Goal: Task Accomplishment & Management: Manage account settings

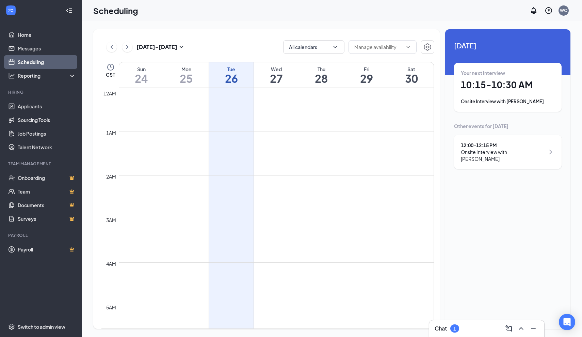
scroll to position [335, 0]
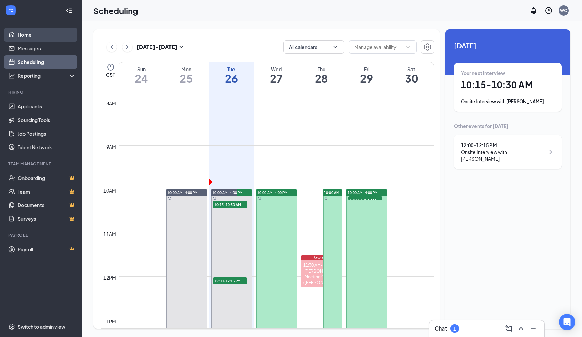
click at [37, 29] on link "Home" at bounding box center [47, 35] width 58 height 14
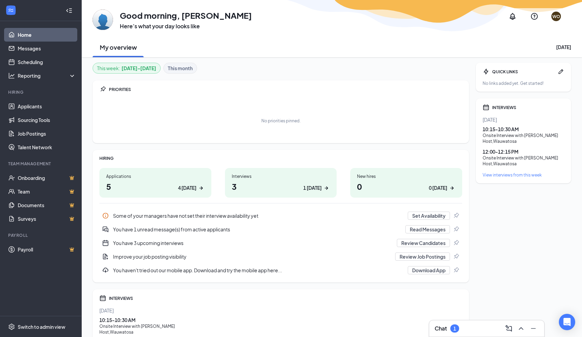
click at [289, 175] on div "Interviews" at bounding box center [281, 176] width 98 height 6
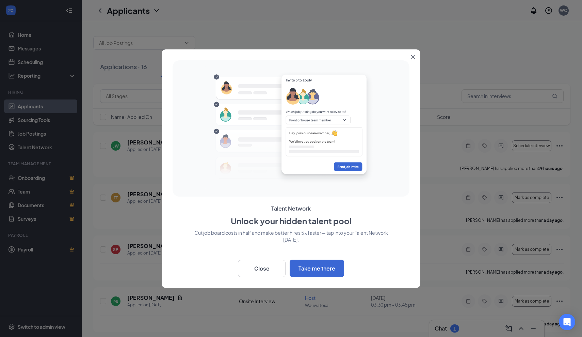
click at [412, 55] on icon "Close" at bounding box center [413, 57] width 4 height 4
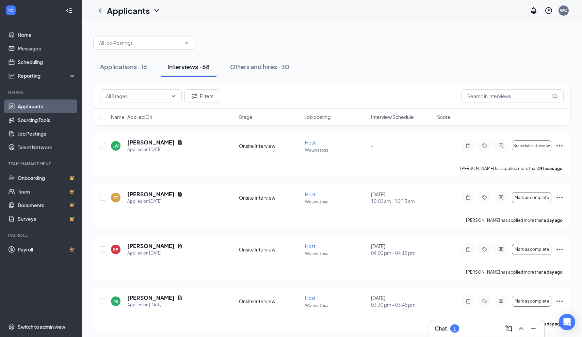
click at [406, 114] on span "Interview Schedule" at bounding box center [392, 116] width 43 height 7
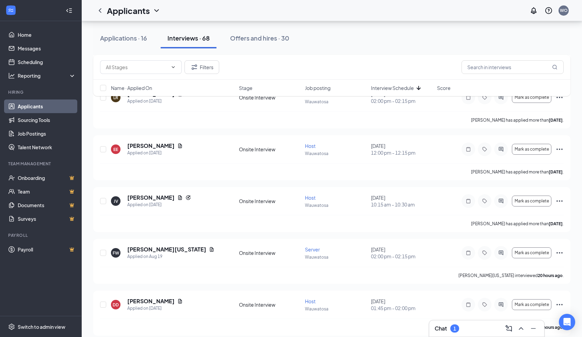
scroll to position [254, 0]
click at [178, 197] on icon "Document" at bounding box center [180, 198] width 4 height 4
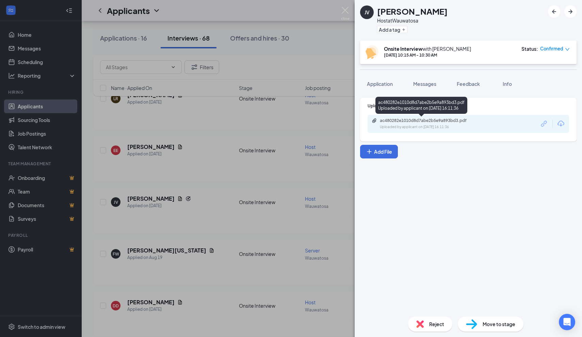
click at [415, 124] on div "Uploaded by applicant on Aug 20, 2025 at 16:11:36" at bounding box center [431, 126] width 102 height 5
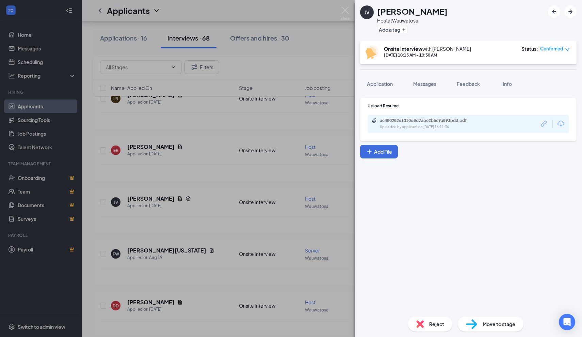
click at [330, 28] on div "JV Jacob Voss Host at Wauwatosa Add a tag Onsite Interview with Wesley Orcholsk…" at bounding box center [291, 168] width 582 height 337
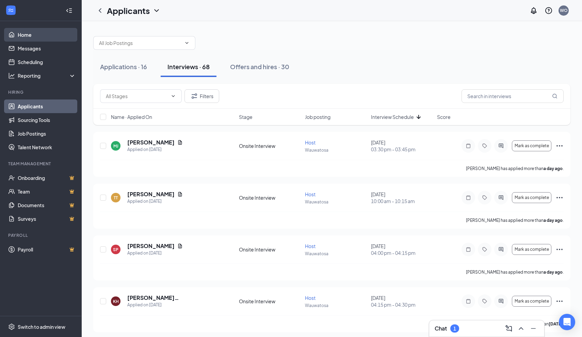
click at [38, 33] on link "Home" at bounding box center [47, 35] width 58 height 14
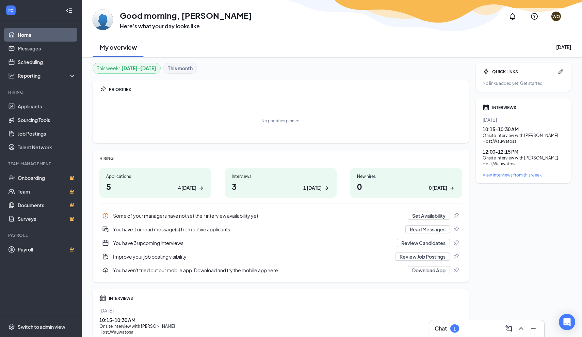
click at [275, 186] on h1 "3 1 today" at bounding box center [281, 186] width 98 height 12
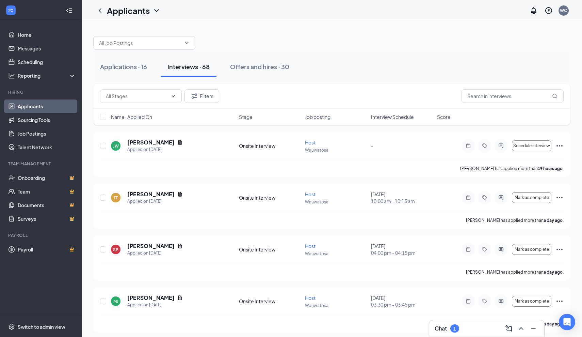
click at [386, 114] on span "Interview Schedule" at bounding box center [392, 116] width 43 height 7
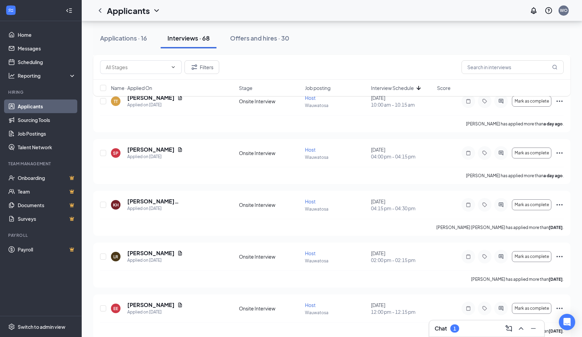
scroll to position [97, 0]
click at [181, 255] on icon "Document" at bounding box center [179, 252] width 5 height 5
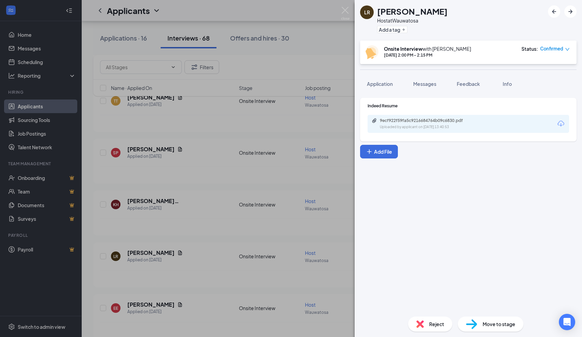
click at [310, 168] on div "LR [PERSON_NAME] Host at [GEOGRAPHIC_DATA] Add a tag Onsite Interview with [PER…" at bounding box center [291, 168] width 582 height 337
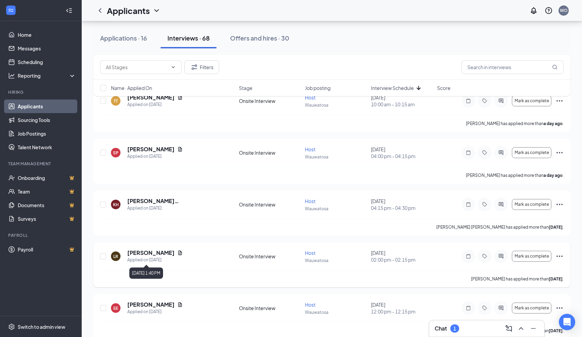
click at [182, 254] on icon "Document" at bounding box center [179, 252] width 5 height 5
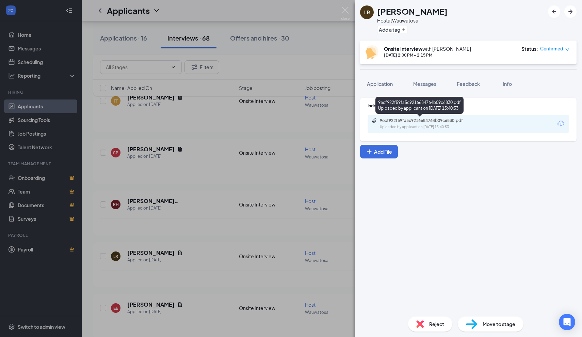
click at [436, 125] on div "Uploaded by applicant on [DATE] 13:40:53" at bounding box center [431, 126] width 102 height 5
click at [322, 86] on div "LR [PERSON_NAME] Host at [GEOGRAPHIC_DATA] Add a tag Onsite Interview with [PER…" at bounding box center [291, 168] width 582 height 337
